Goal: Information Seeking & Learning: Learn about a topic

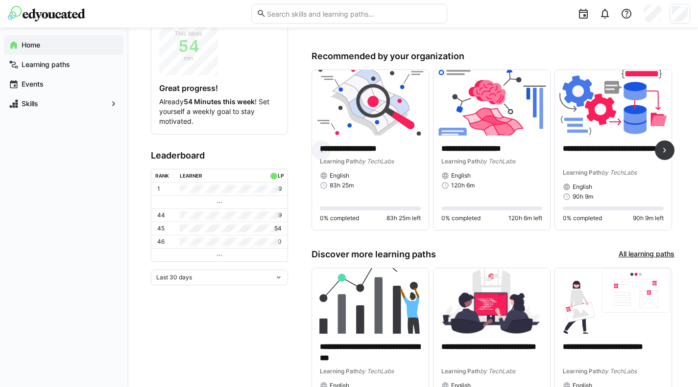
scroll to position [257, 0]
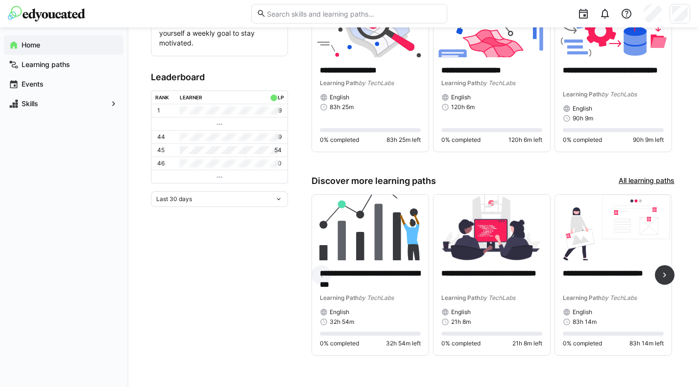
click at [397, 278] on p "**********" at bounding box center [370, 279] width 101 height 23
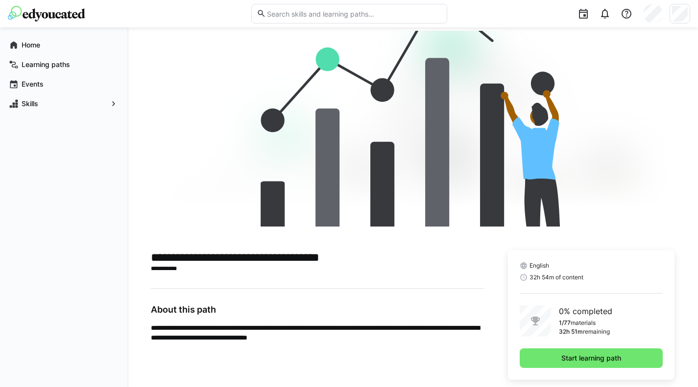
scroll to position [36, 0]
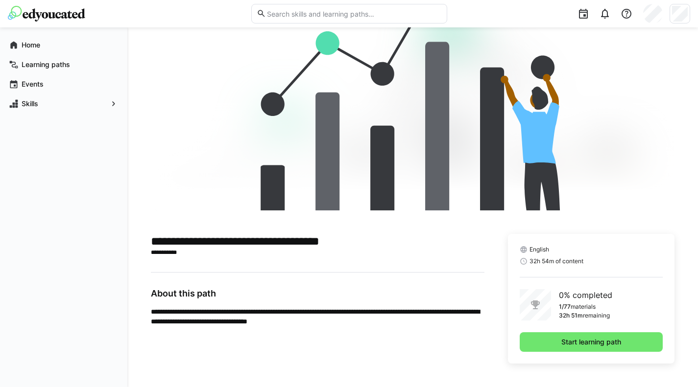
click at [601, 344] on span "Start learning path" at bounding box center [591, 342] width 63 height 10
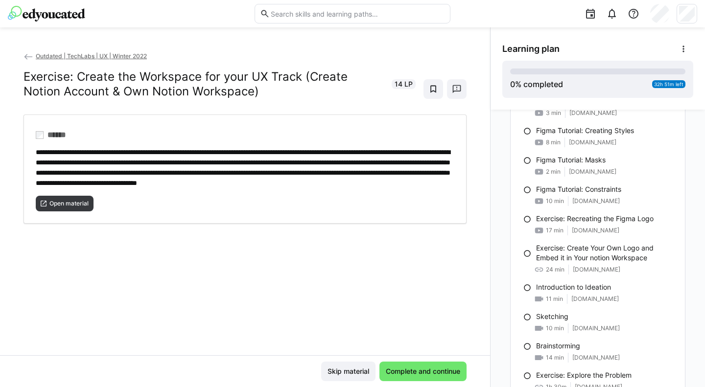
scroll to position [1077, 0]
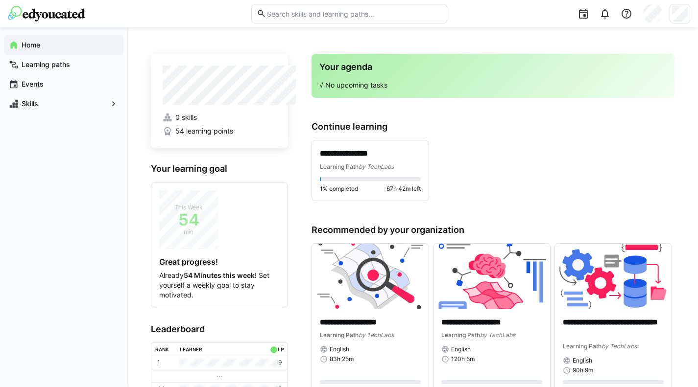
click at [411, 170] on div "Learning Path by TechLabs" at bounding box center [370, 167] width 101 height 10
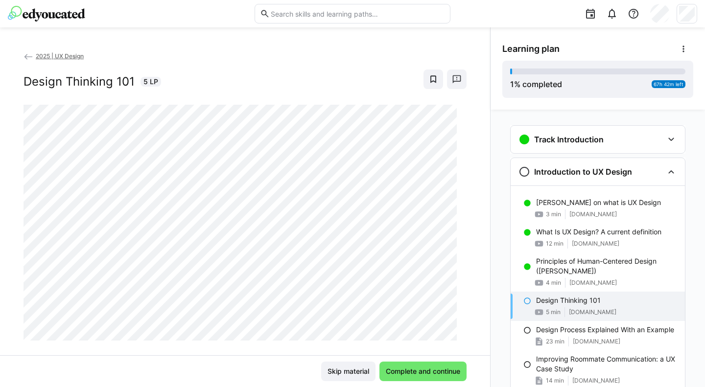
scroll to position [48, 0]
